Goal: Register for event/course

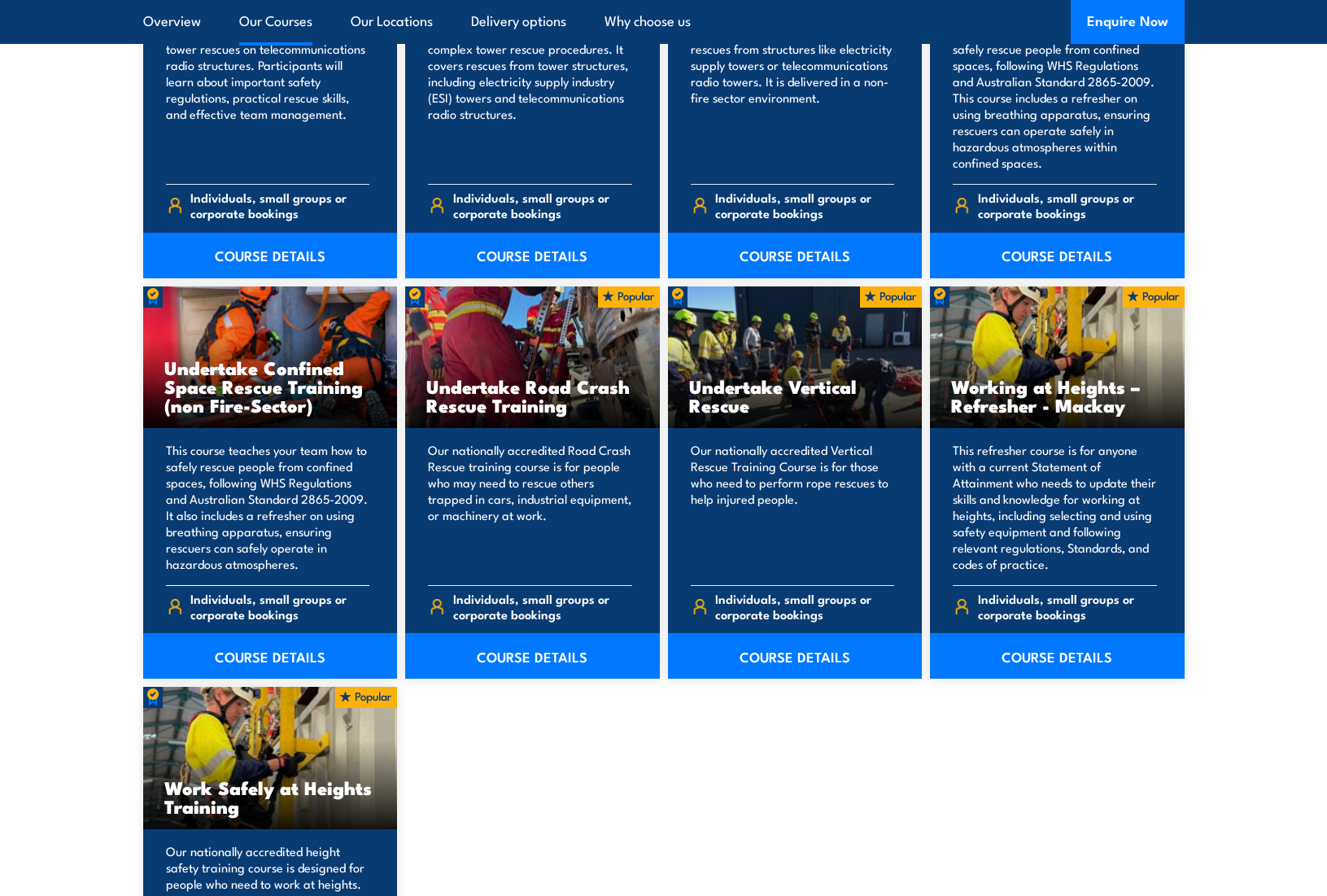
scroll to position [1674, 0]
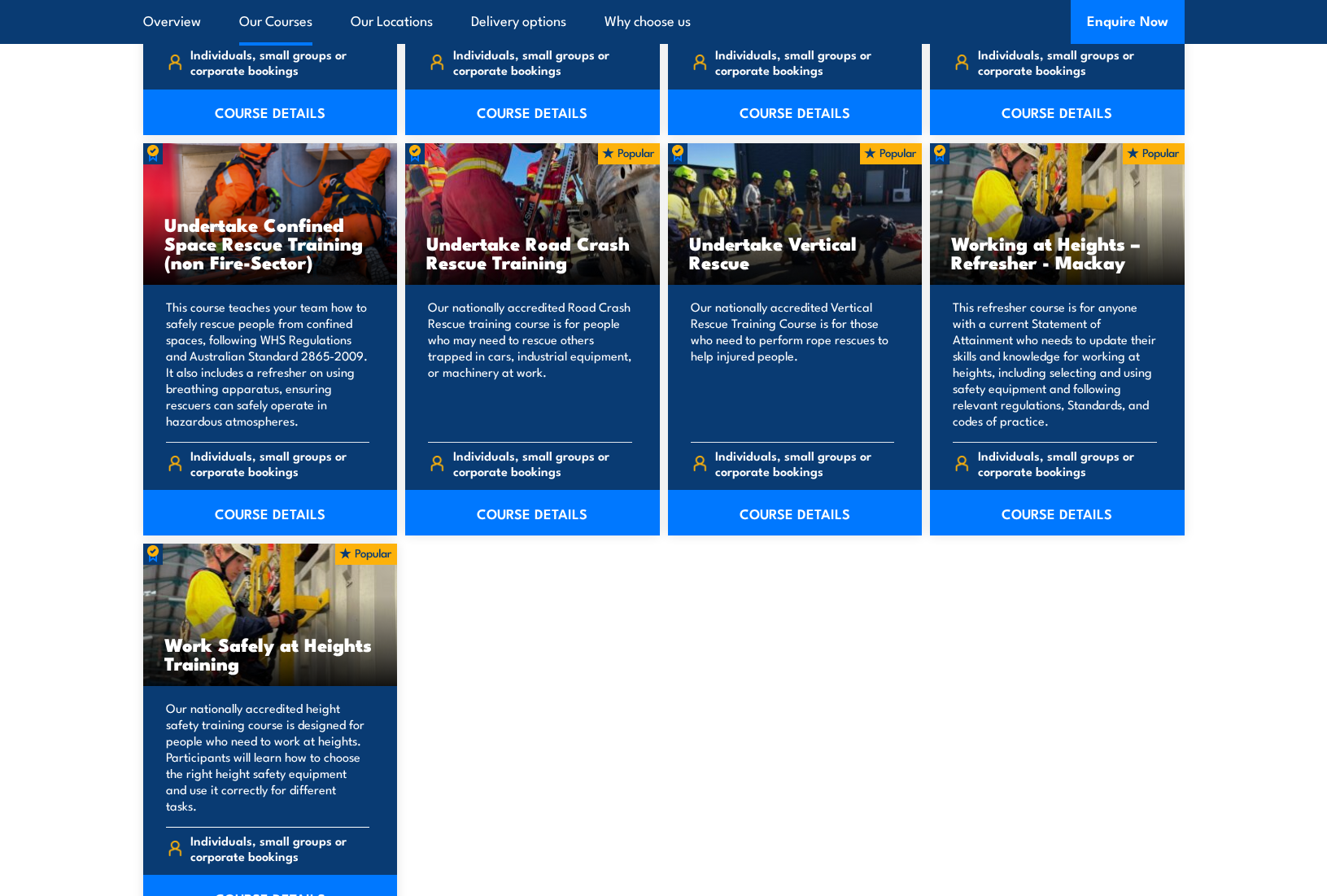
click at [231, 706] on p "Our nationally accredited height safety training course is designed for people …" at bounding box center [268, 756] width 204 height 114
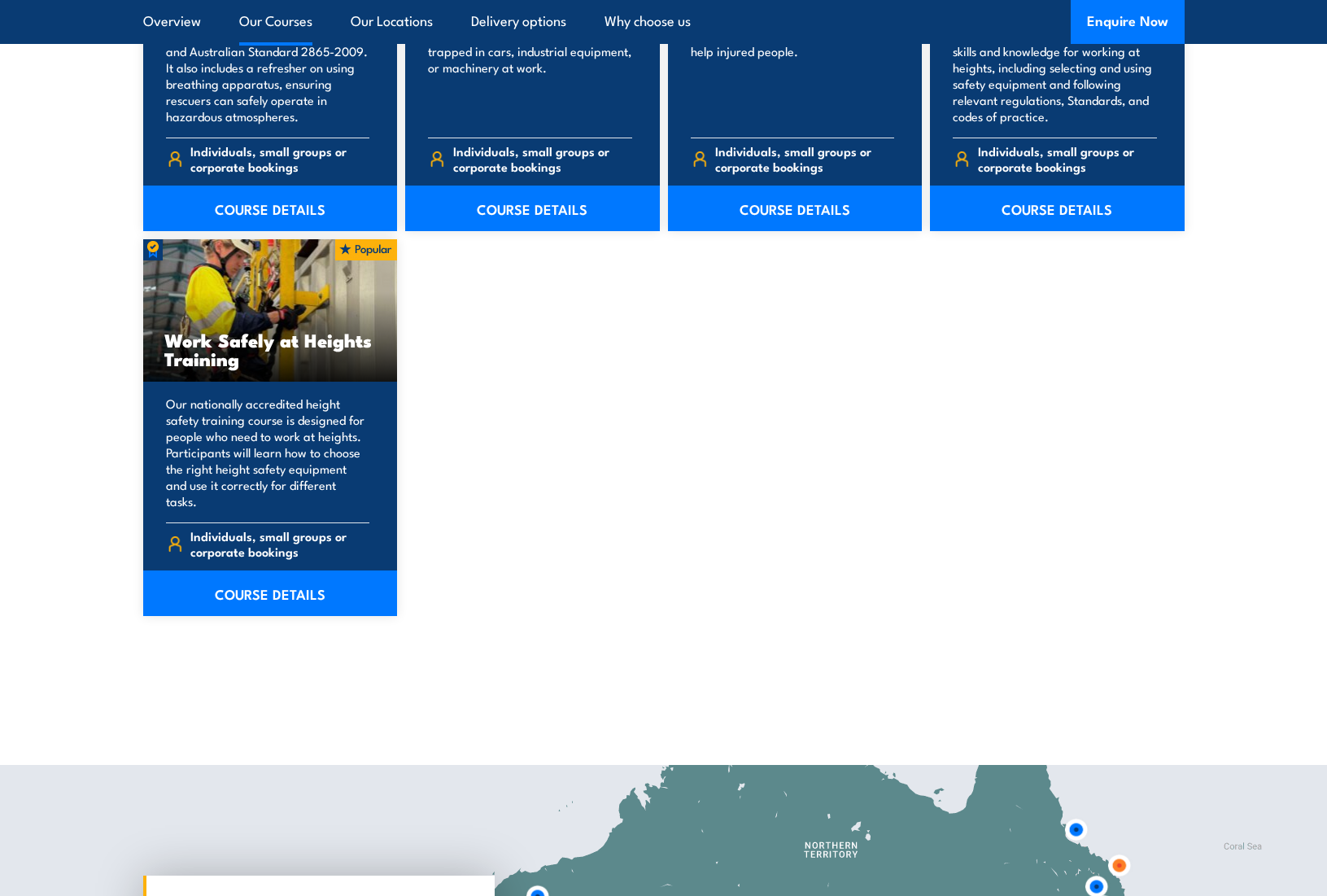
scroll to position [2081, 0]
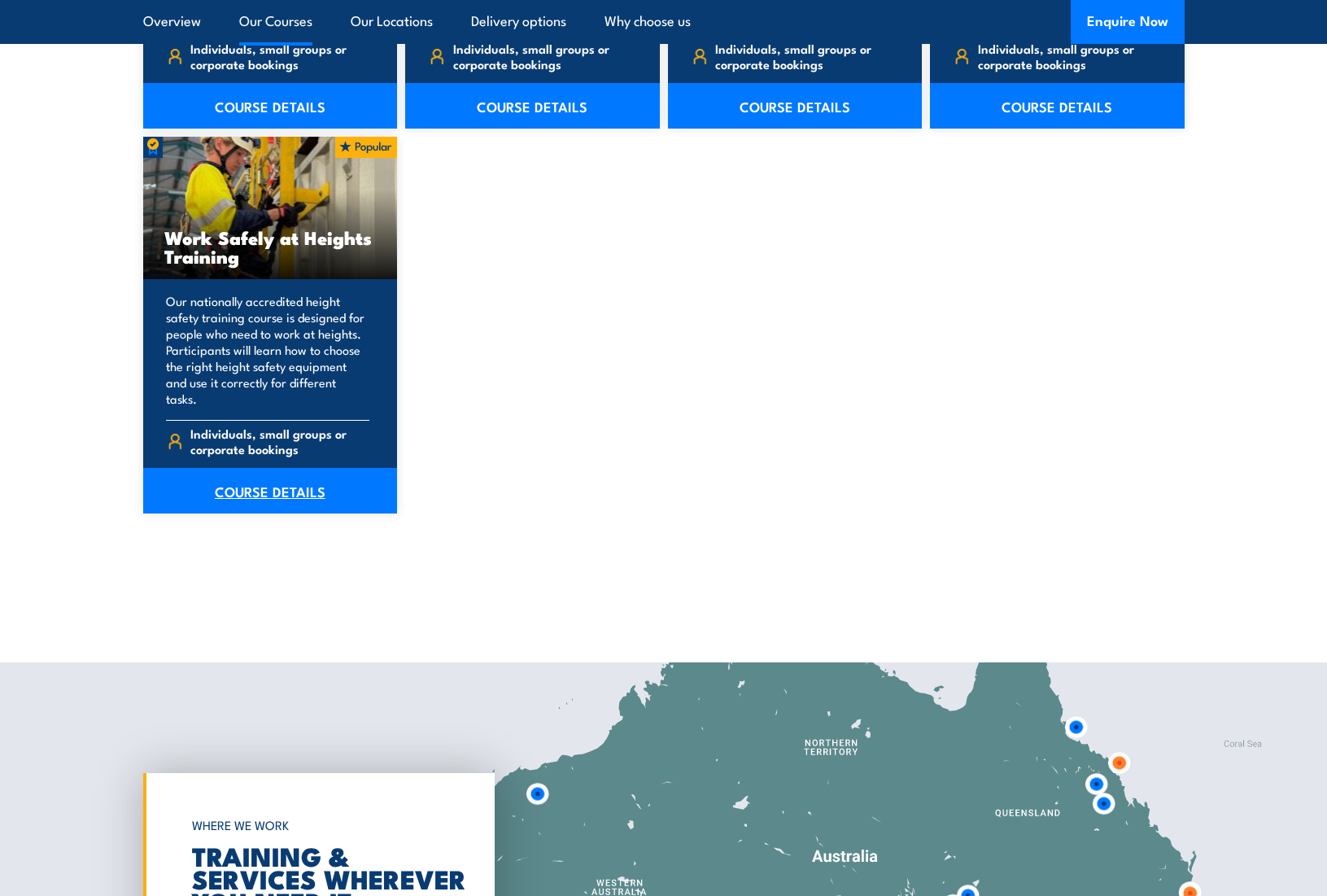
click at [263, 481] on link "COURSE DETAILS" at bounding box center [271, 490] width 255 height 46
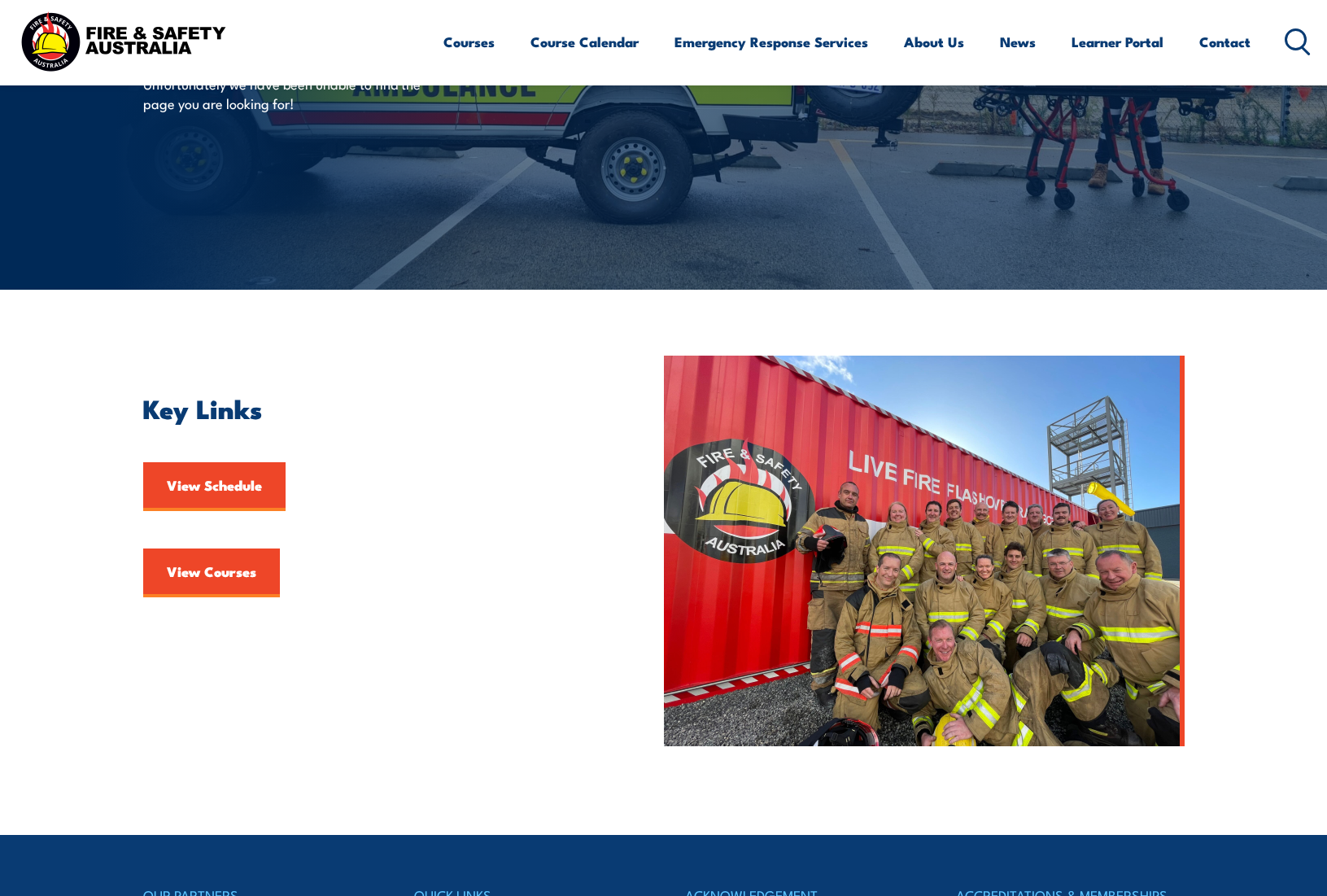
scroll to position [15, 0]
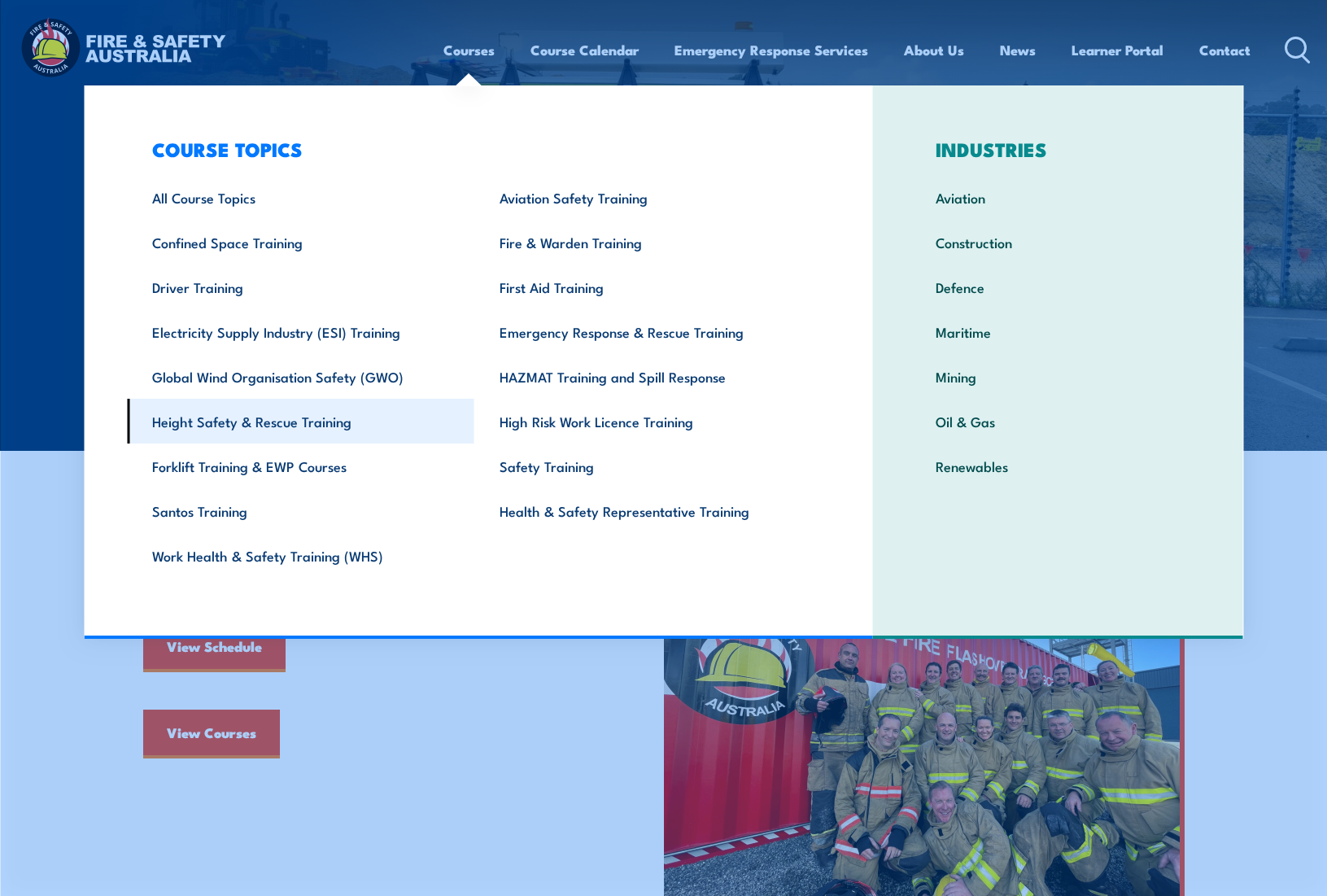
click at [286, 433] on link "Height Safety & Rescue Training" at bounding box center [300, 420] width 348 height 45
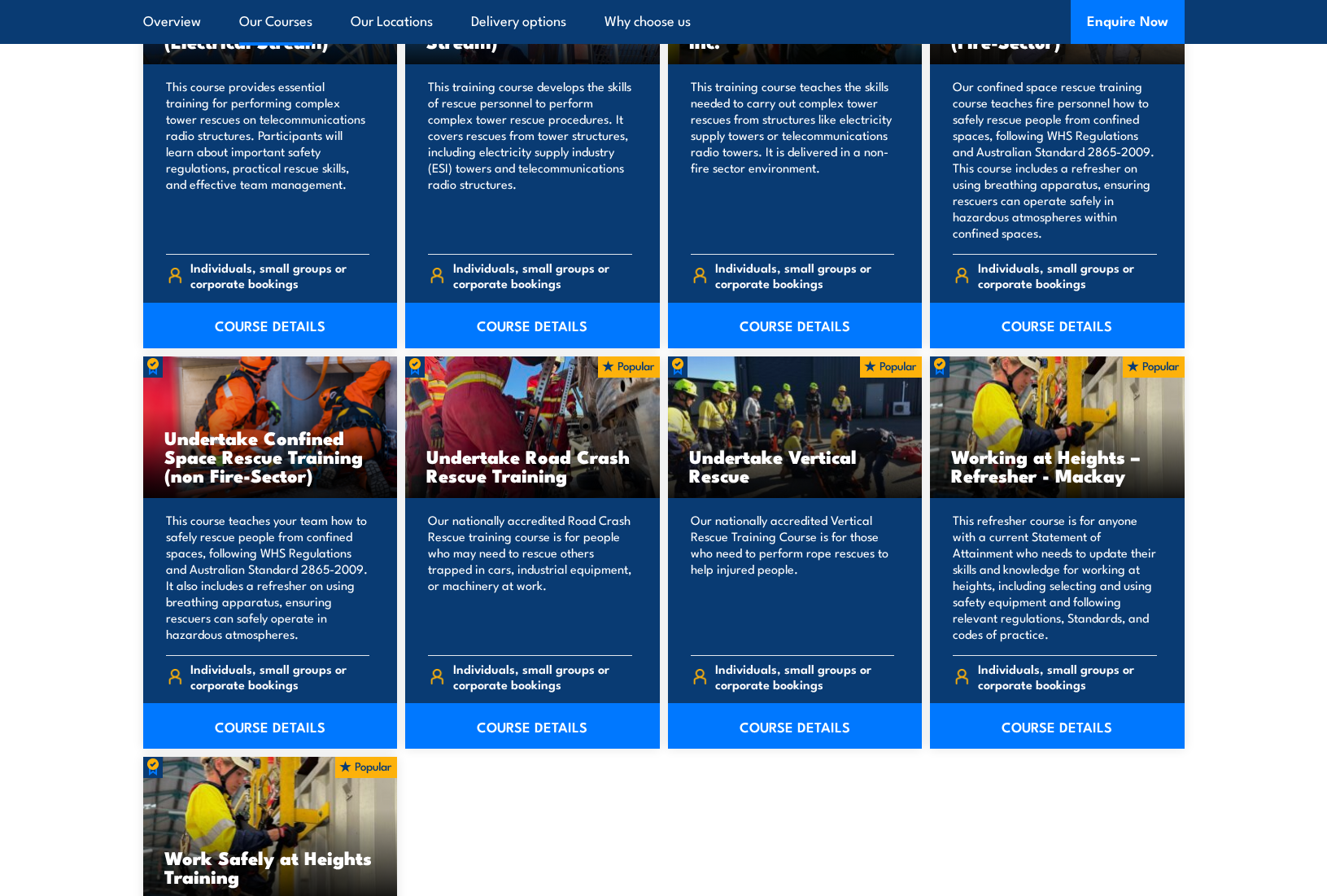
scroll to position [1708, 0]
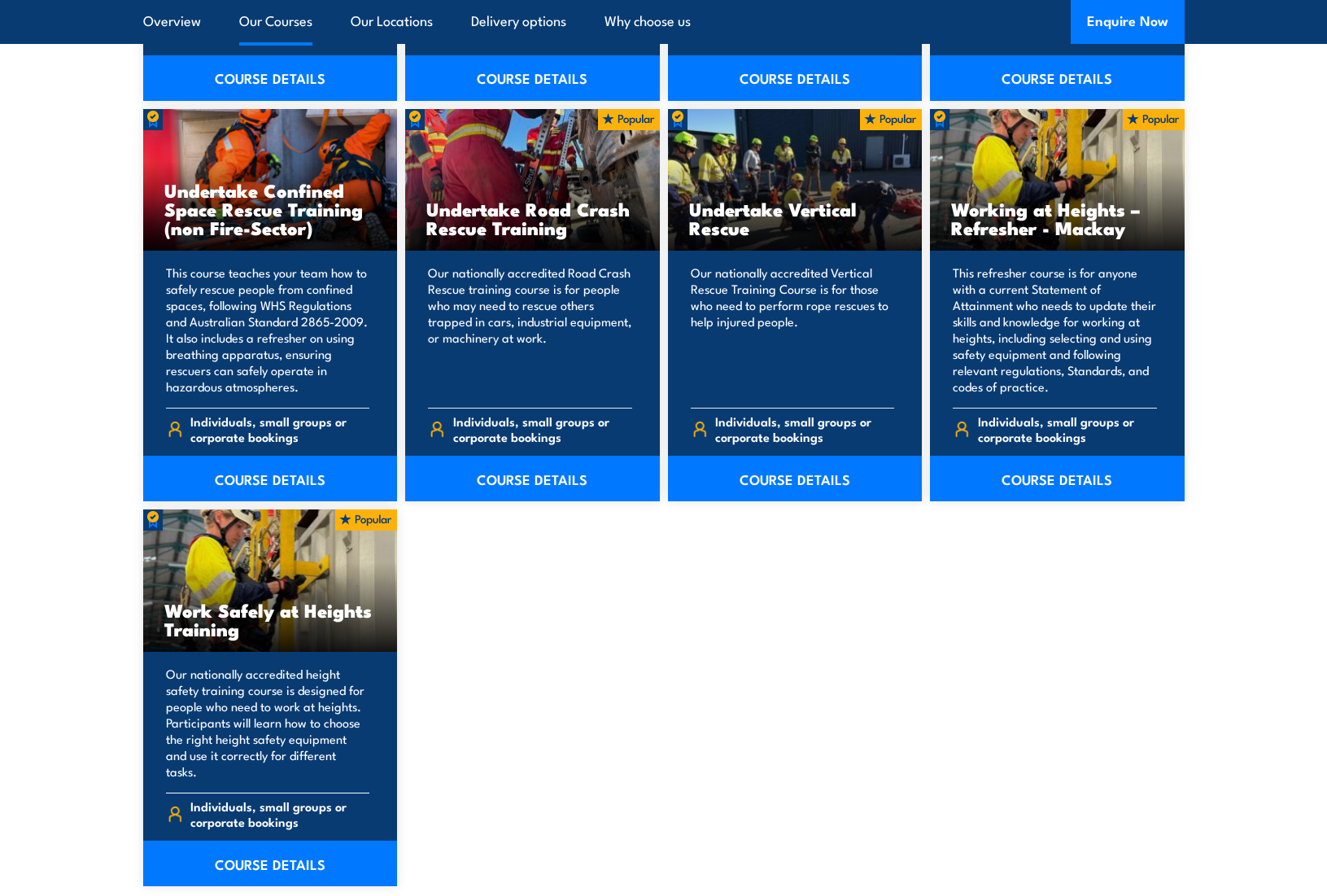
click at [316, 613] on h3 "Work Safely at Heights Training" at bounding box center [271, 619] width 213 height 37
click at [259, 845] on link "COURSE DETAILS" at bounding box center [271, 863] width 255 height 46
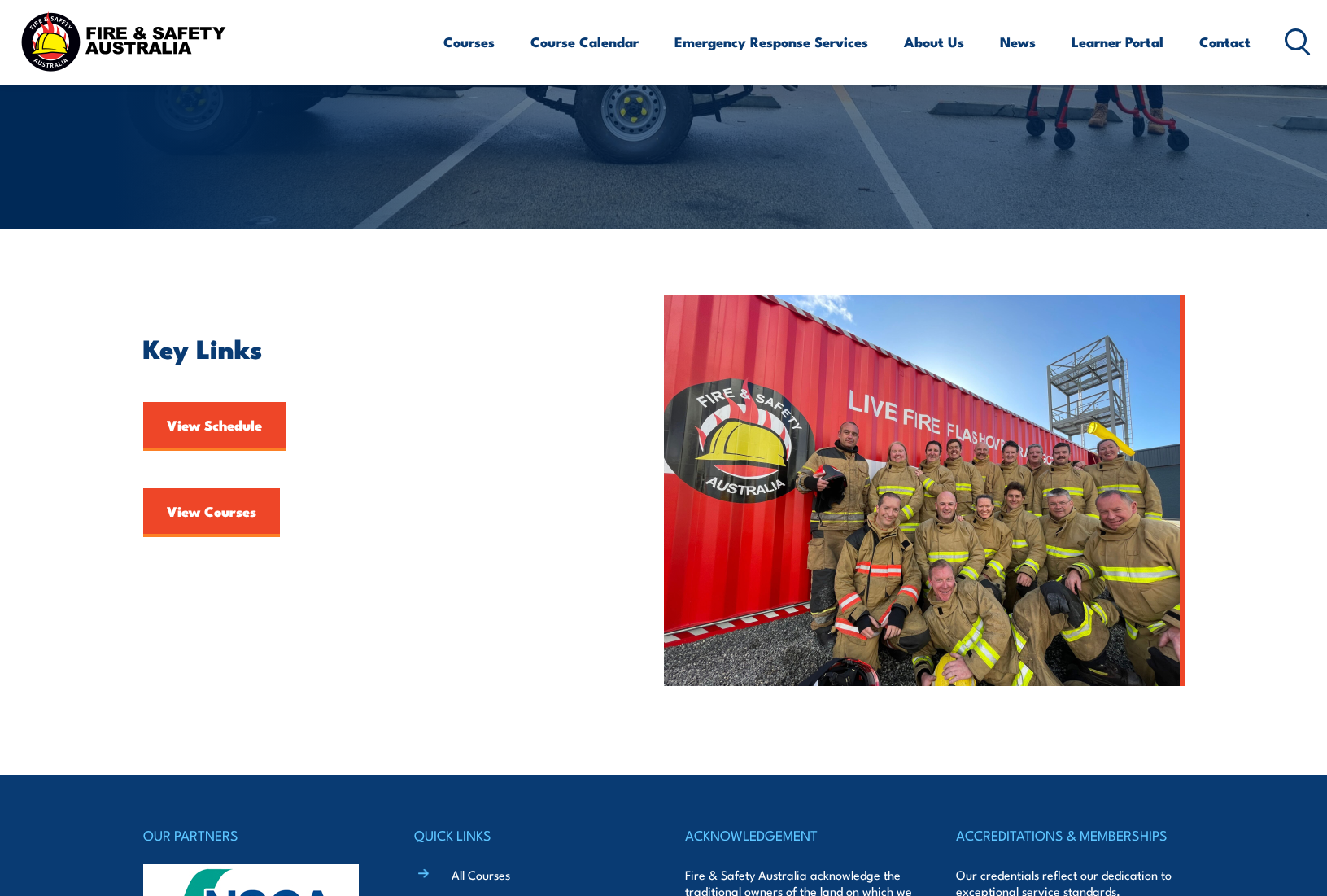
scroll to position [488, 0]
